Goal: Navigation & Orientation: Find specific page/section

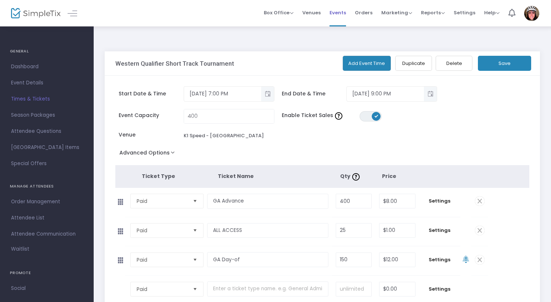
click at [341, 12] on span "Events" at bounding box center [337, 12] width 17 height 19
